Goal: Find specific page/section: Find specific page/section

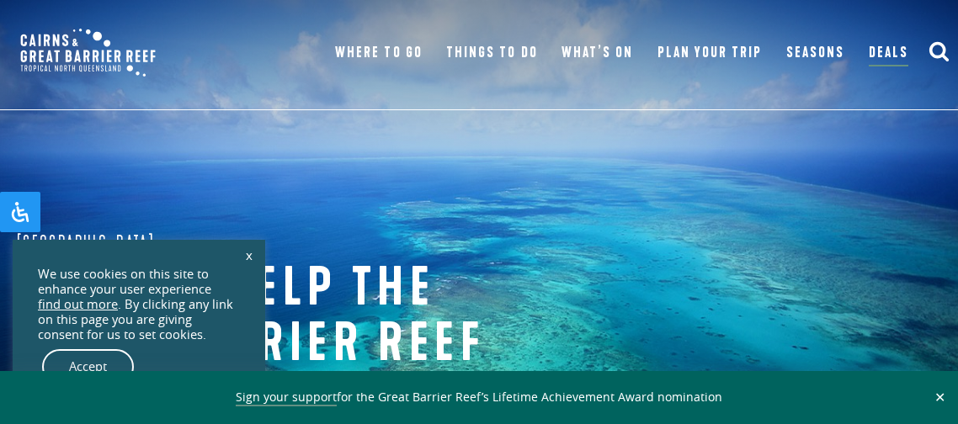
click at [88, 20] on img at bounding box center [87, 53] width 159 height 72
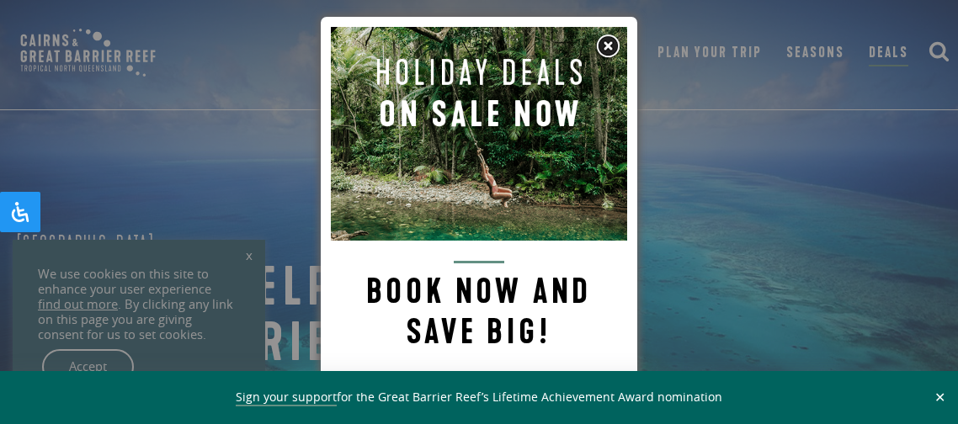
click at [612, 59] on img at bounding box center [479, 134] width 296 height 214
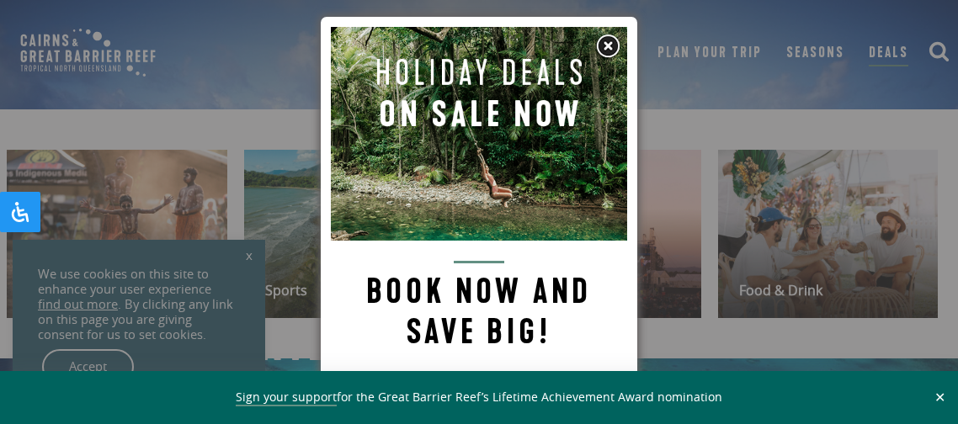
click at [609, 51] on img at bounding box center [607, 46] width 25 height 25
click at [610, 55] on link "What’s On" at bounding box center [597, 53] width 72 height 24
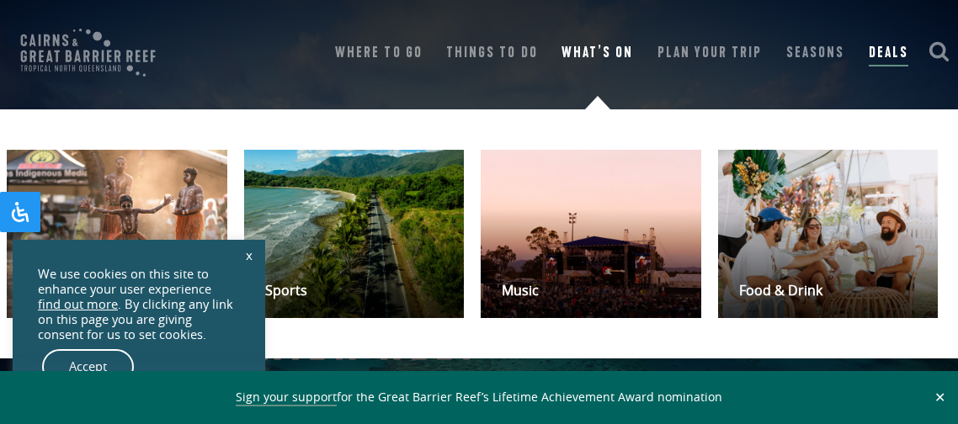
click at [617, 58] on link "What’s On" at bounding box center [597, 53] width 72 height 24
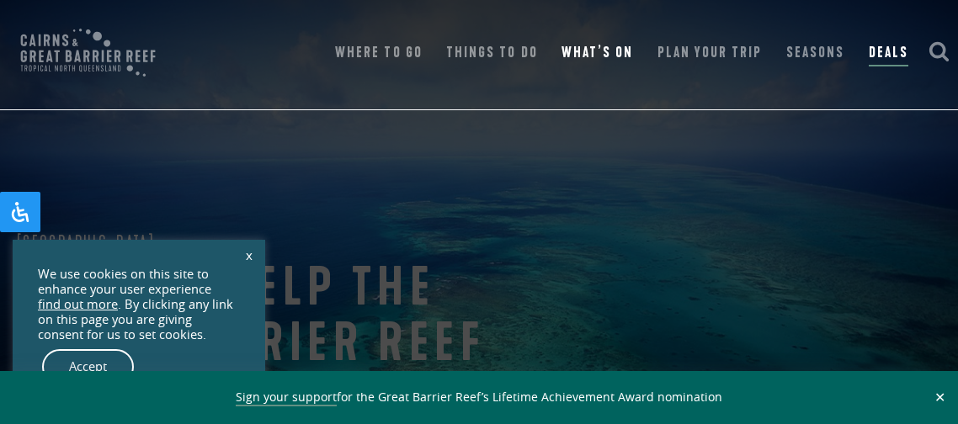
click at [10, 5] on div "Menu Where To Go Atherton Tablelands Visit destination Cairns & Northern Beache…" at bounding box center [479, 55] width 958 height 110
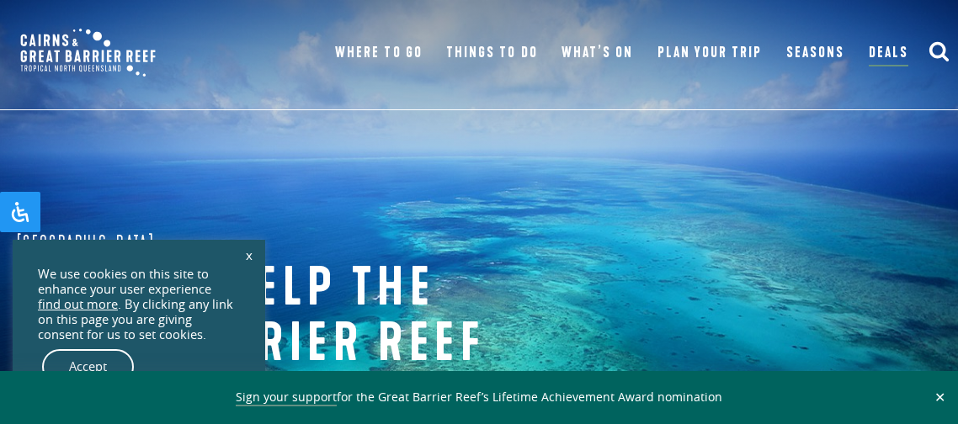
click at [939, 401] on button "✕" at bounding box center [939, 397] width 19 height 15
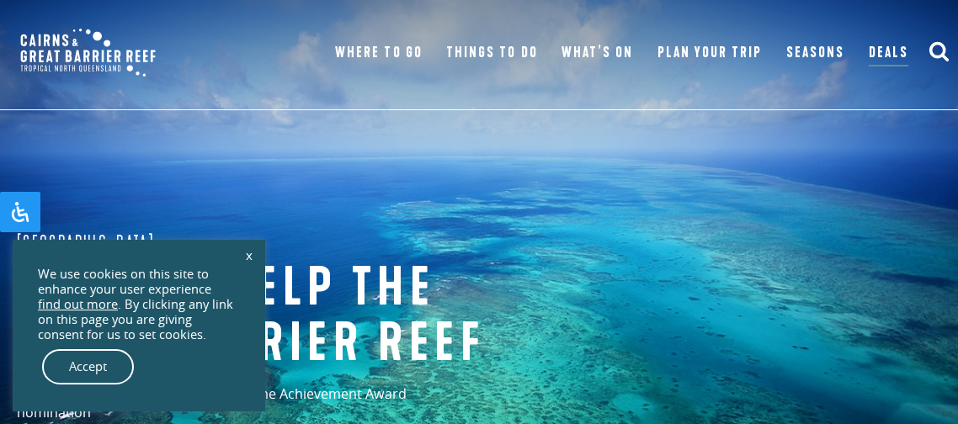
click at [948, 406] on div "Great Barrier Reef Ways to help the great barrier reef Support the Great Barrie…" at bounding box center [479, 336] width 958 height 673
click at [934, 365] on div "Great Barrier Reef Ways to help the great barrier reef Support the Great Barrie…" at bounding box center [479, 336] width 958 height 673
click at [928, 366] on div "Great Barrier Reef Ways to help the great barrier reef Support the Great Barrie…" at bounding box center [479, 336] width 958 height 673
click at [932, 356] on div "Great Barrier Reef Ways to help the great barrier reef Support the Great Barrie…" at bounding box center [479, 336] width 958 height 673
click at [945, 353] on div "Great Barrier Reef Ways to help the great barrier reef Support the Great Barrie…" at bounding box center [479, 336] width 958 height 673
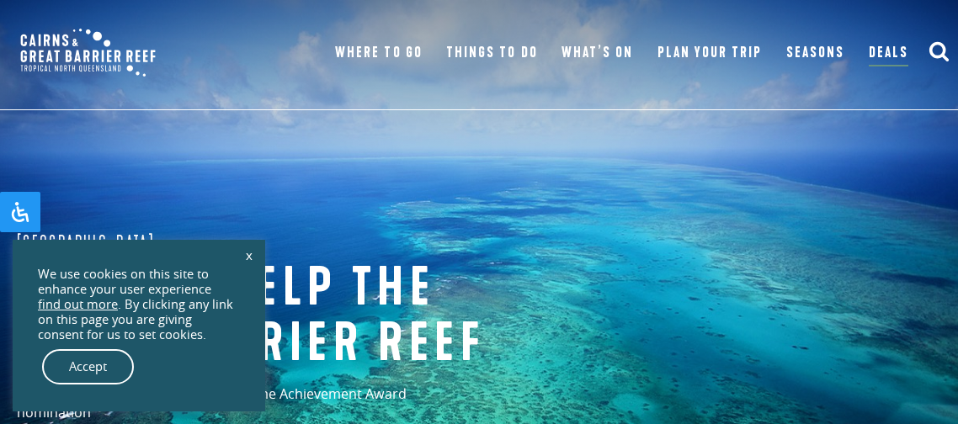
scroll to position [4, 0]
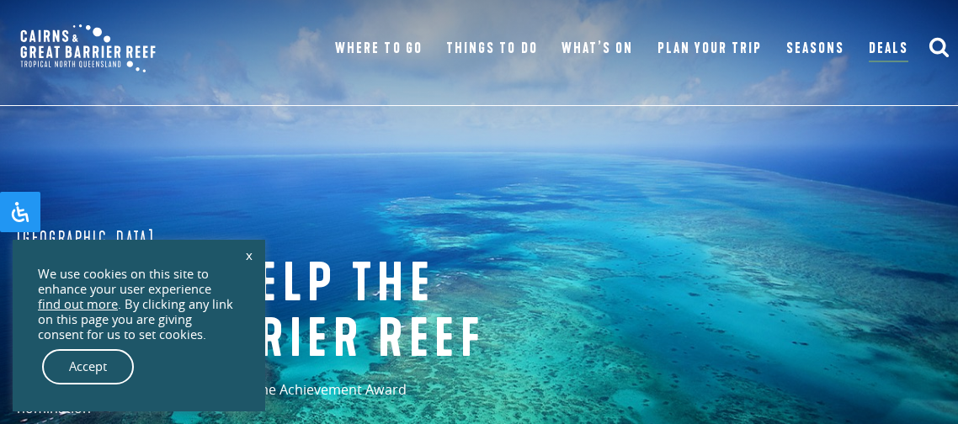
click at [936, 50] on use "submit" at bounding box center [938, 47] width 19 height 19
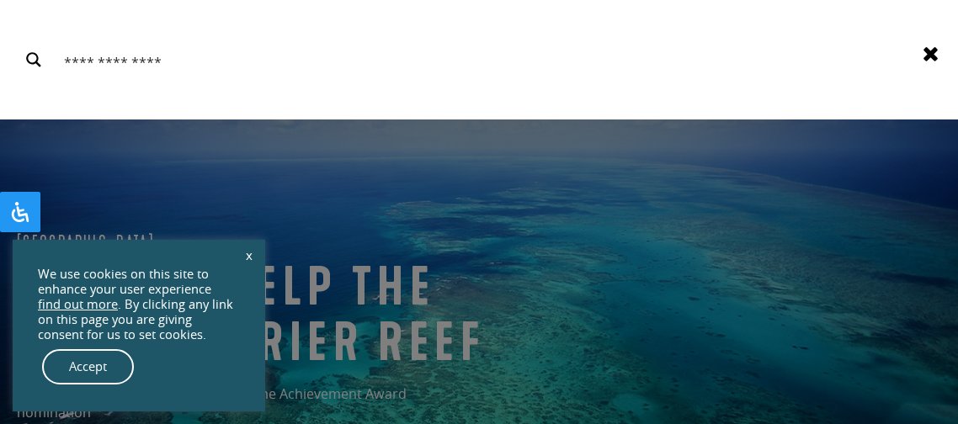
click at [945, 55] on div "Search Results for {phrase} ( {results_count} of {results_count_total} ) Displa…" at bounding box center [479, 60] width 958 height 34
click at [923, 72] on div "Search Results for {phrase} ( {results_count} of {results_count_total} ) Displa…" at bounding box center [479, 60] width 958 height 34
click at [906, 66] on input "Search input" at bounding box center [484, 59] width 848 height 35
click at [942, 76] on div "Search Results for {phrase} ( {results_count} of {results_count_total} ) Displa…" at bounding box center [479, 60] width 958 height 34
click at [945, 79] on div "Search Results for {phrase} ( {results_count} of {results_count_total} ) Displa…" at bounding box center [479, 60] width 958 height 120
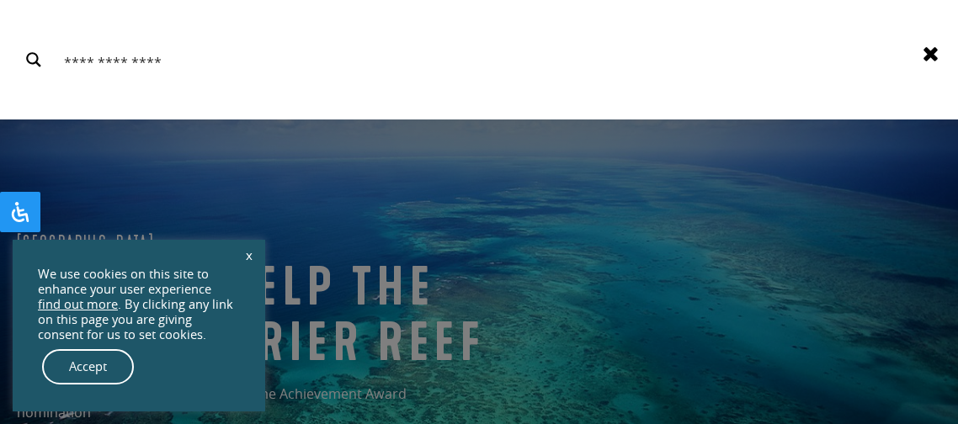
click at [945, 62] on div "Search Results for {phrase} ( {results_count} of {results_count_total} ) Displa…" at bounding box center [479, 60] width 958 height 34
click at [933, 61] on icon at bounding box center [930, 53] width 21 height 21
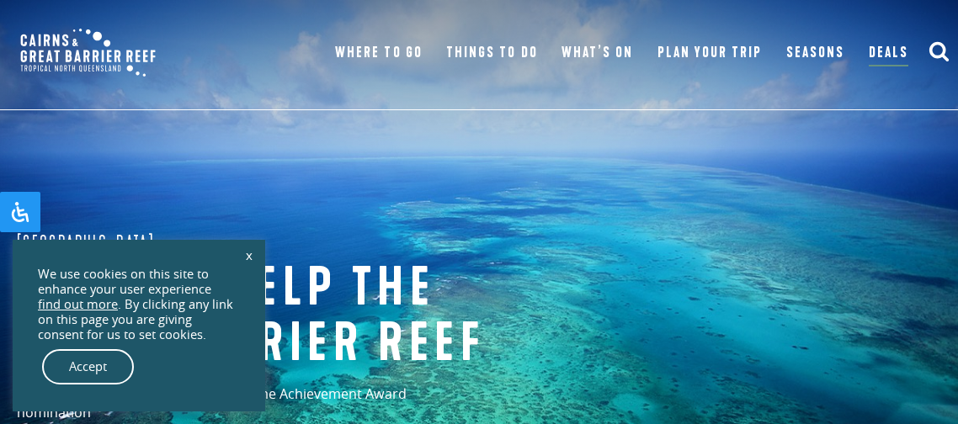
click at [933, 62] on button "submit" at bounding box center [938, 52] width 21 height 24
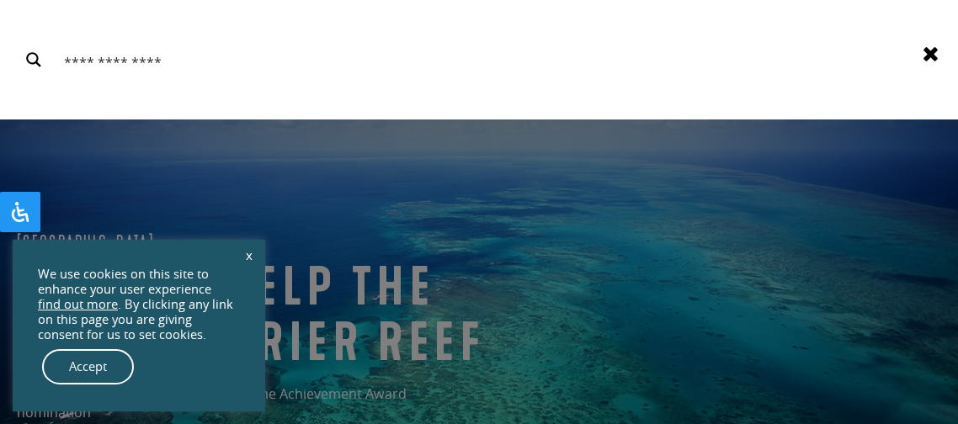
click at [928, 65] on div "Search Results for {phrase} ( {results_count} of {results_count_total} ) Displa…" at bounding box center [479, 60] width 958 height 120
click at [906, 58] on input "Search input" at bounding box center [484, 59] width 848 height 35
click at [930, 52] on use at bounding box center [930, 54] width 14 height 14
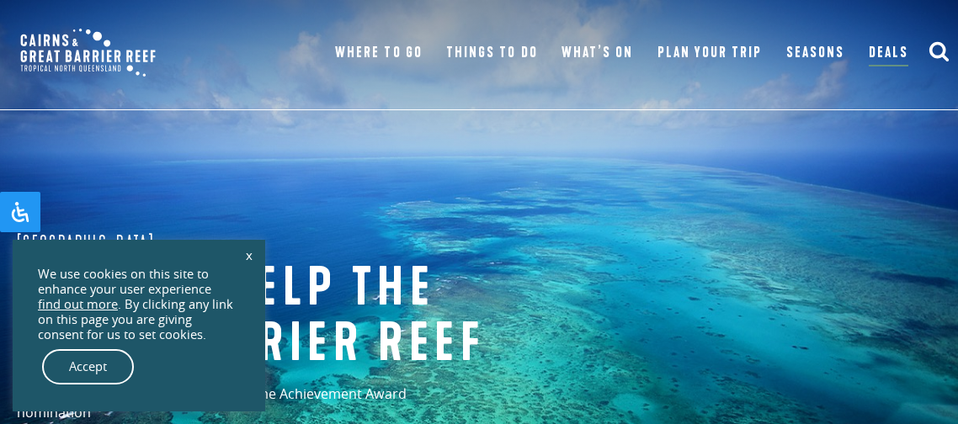
click at [946, 52] on icon "submit" at bounding box center [938, 50] width 21 height 21
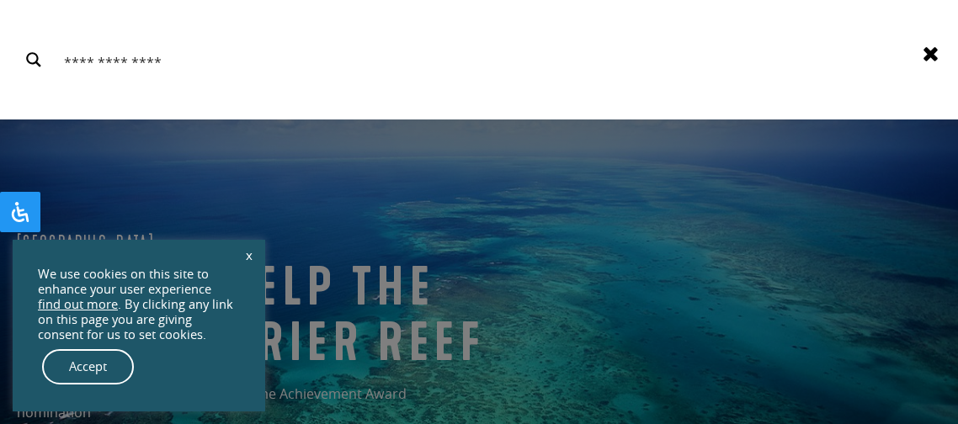
click at [937, 58] on icon at bounding box center [930, 53] width 21 height 21
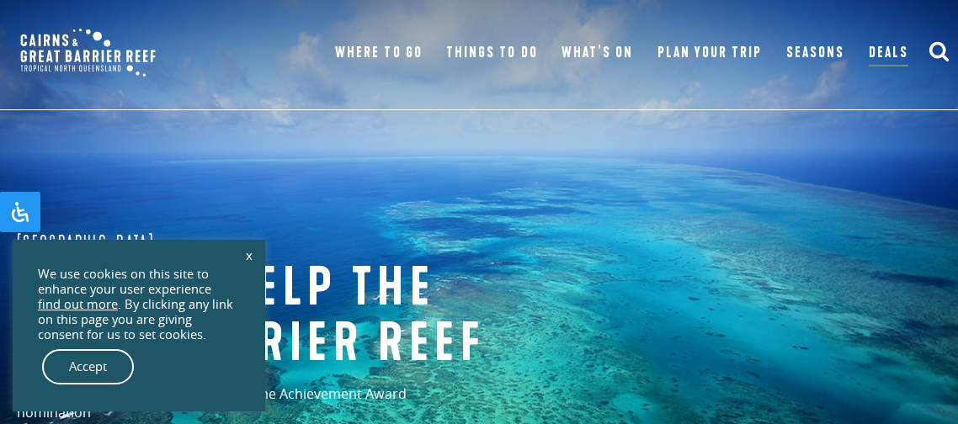
click at [926, 88] on div "Menu Where To Go Atherton Tablelands Visit destination Cairns & Northern Beache…" at bounding box center [479, 55] width 958 height 110
click at [114, 0] on div "Menu Where To Go Atherton Tablelands Visit destination Cairns & Northern Beache…" at bounding box center [479, 55] width 958 height 110
click at [83, 38] on img at bounding box center [87, 53] width 159 height 72
click at [155, 0] on div "Menu Where To Go [PERSON_NAME][GEOGRAPHIC_DATA] Visit destination [GEOGRAPHIC_D…" at bounding box center [479, 55] width 958 height 110
click at [939, 16] on div "Menu Where To Go [PERSON_NAME][GEOGRAPHIC_DATA] Visit destination [GEOGRAPHIC_D…" at bounding box center [479, 55] width 958 height 110
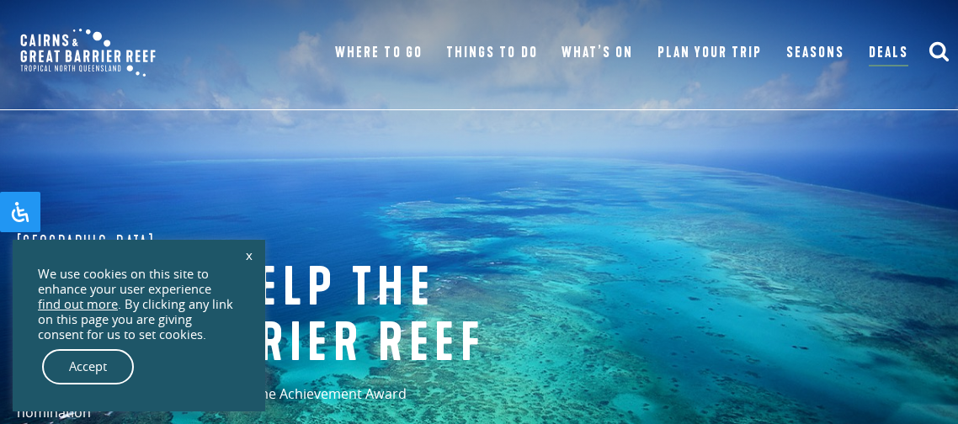
click at [932, 24] on div "Menu Where To Go [PERSON_NAME][GEOGRAPHIC_DATA] Visit destination [GEOGRAPHIC_D…" at bounding box center [479, 55] width 958 height 110
click at [939, 25] on div "Menu Where To Go [PERSON_NAME][GEOGRAPHIC_DATA] Visit destination [GEOGRAPHIC_D…" at bounding box center [479, 55] width 958 height 110
click at [941, 27] on div "Menu Where To Go Atherton Tablelands Visit destination Cairns & Northern Beache…" at bounding box center [479, 55] width 958 height 110
click at [941, 42] on use "submit" at bounding box center [938, 51] width 19 height 19
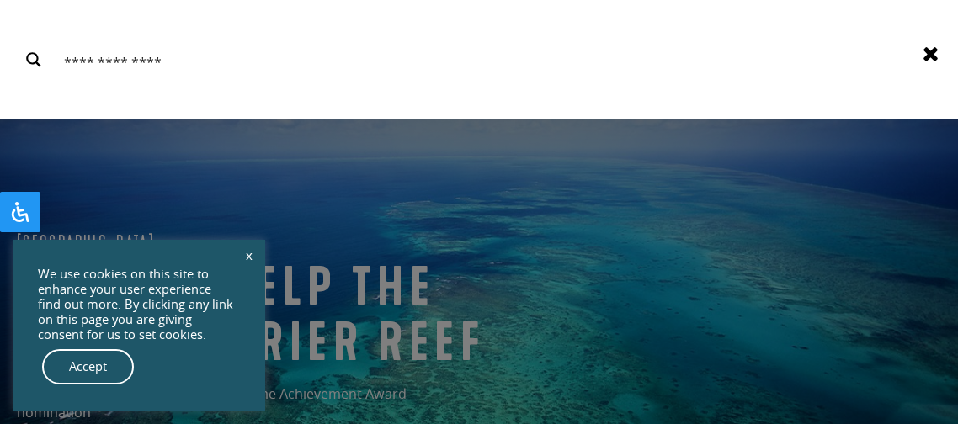
click at [942, 41] on div "Search Results for {phrase} ( {results_count} of {results_count_total} ) Displa…" at bounding box center [479, 60] width 958 height 120
click at [937, 46] on icon at bounding box center [930, 53] width 21 height 21
click at [932, 50] on div "Search Results for {phrase} ( {results_count} of {results_count_total} ) Displa…" at bounding box center [479, 60] width 958 height 120
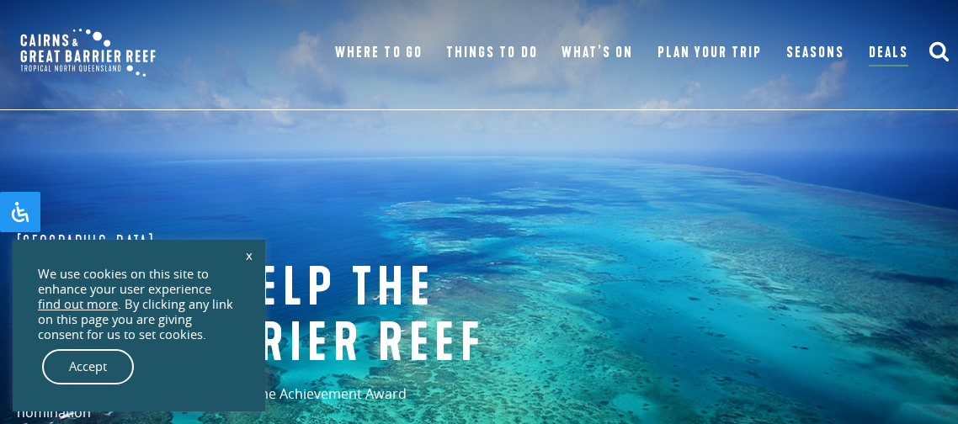
click at [928, 45] on icon "submit" at bounding box center [938, 50] width 21 height 21
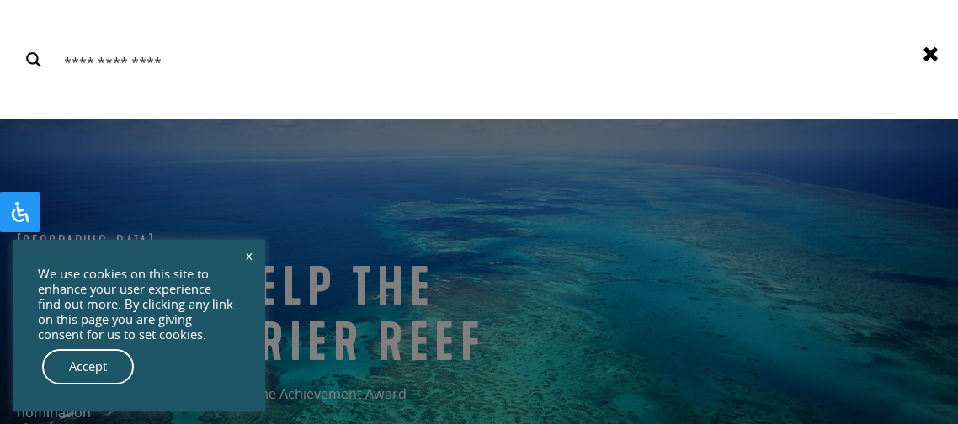
click at [928, 58] on use at bounding box center [930, 54] width 14 height 14
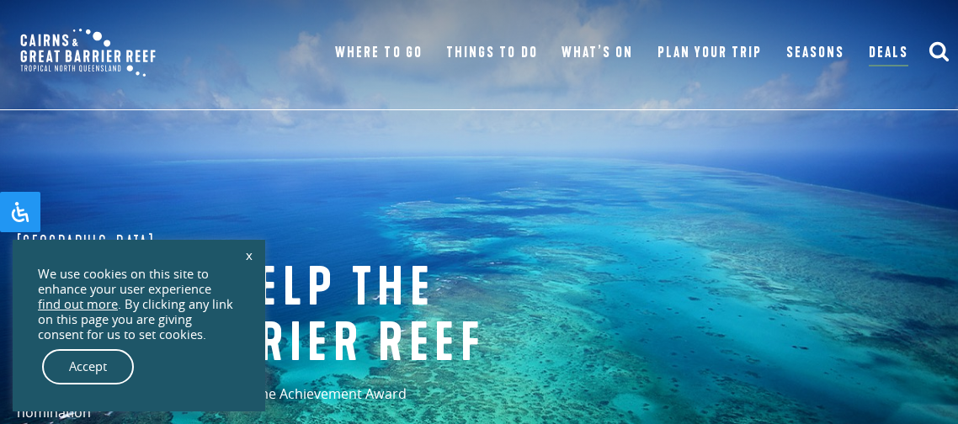
click at [940, 61] on icon "submit" at bounding box center [938, 50] width 21 height 21
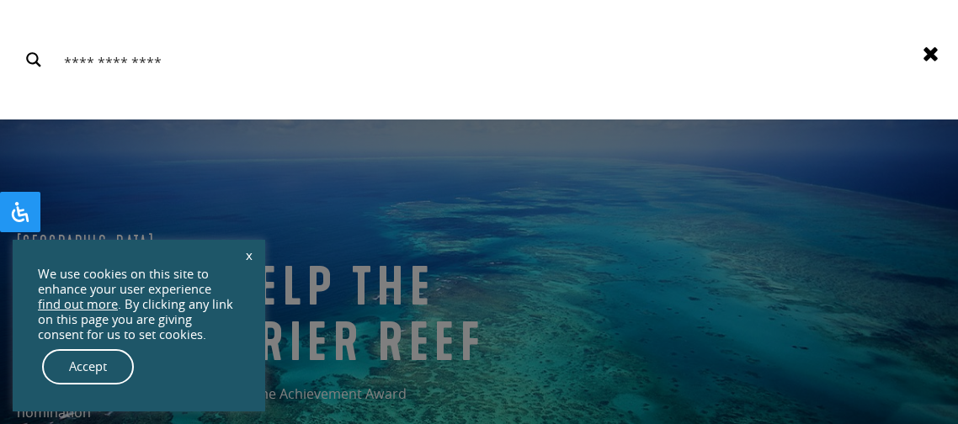
click at [923, 58] on icon at bounding box center [930, 53] width 21 height 21
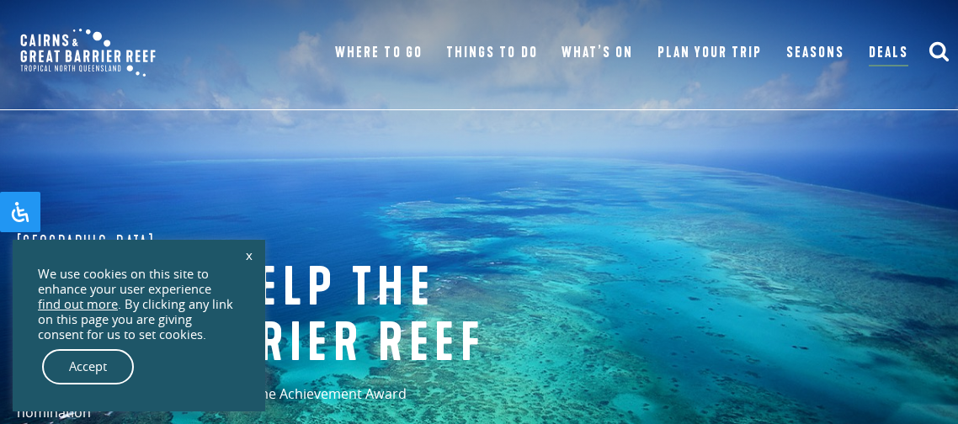
click at [941, 58] on icon "submit" at bounding box center [938, 50] width 21 height 21
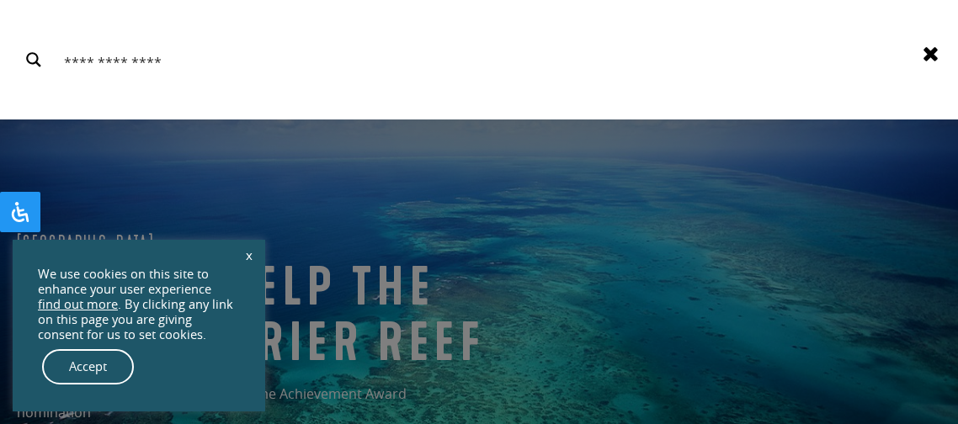
click at [934, 59] on use at bounding box center [930, 54] width 14 height 14
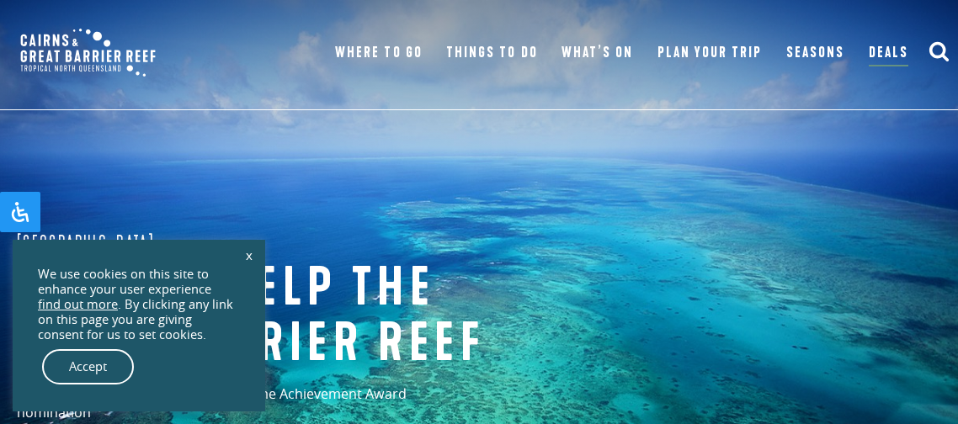
click at [934, 61] on button "submit" at bounding box center [938, 52] width 21 height 24
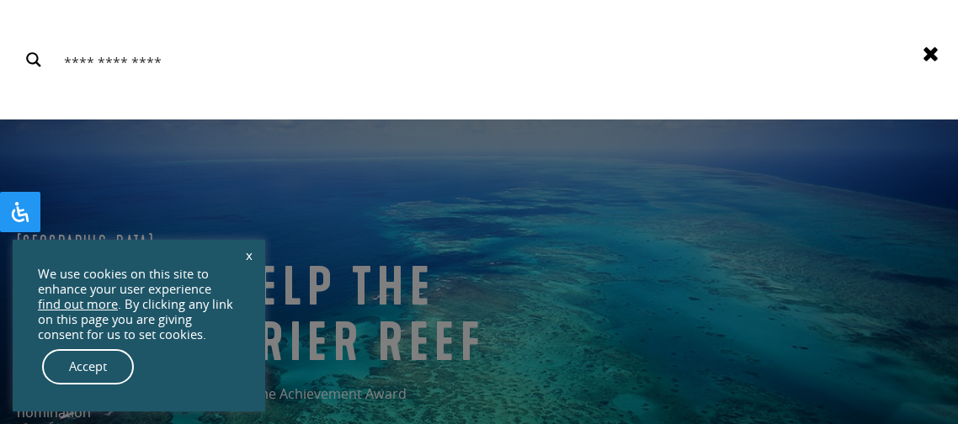
click at [928, 61] on div "Search Results for {phrase} ( {results_count} of {results_count_total} ) Displa…" at bounding box center [479, 60] width 958 height 34
click at [916, 76] on div "Search Results for {phrase} ( {results_count} of {results_count_total} ) Displa…" at bounding box center [479, 60] width 958 height 34
click at [924, 73] on div "Search Results for {phrase} ( {results_count} of {results_count_total} ) Displa…" at bounding box center [479, 60] width 958 height 34
click at [921, 61] on icon at bounding box center [930, 53] width 21 height 21
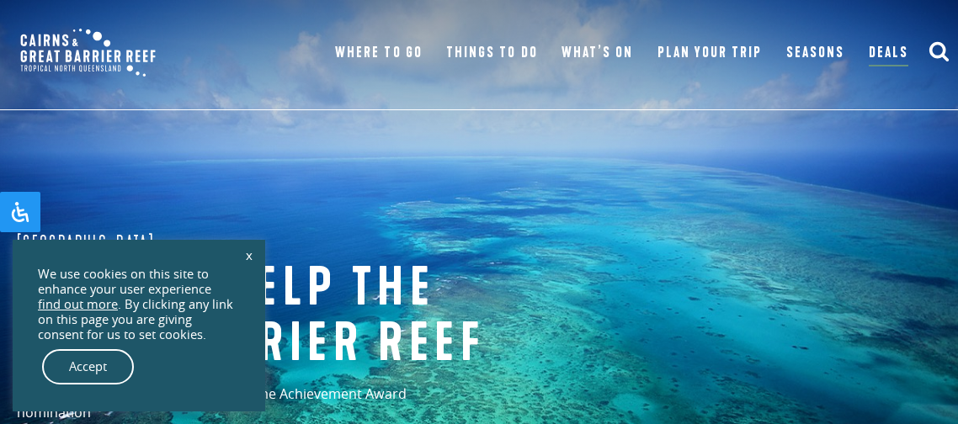
click at [924, 66] on div "Menu Where To Go Atherton Tablelands Visit destination Cairns & Northern Beache…" at bounding box center [479, 55] width 958 height 110
click at [907, 61] on link "Deals" at bounding box center [888, 53] width 40 height 25
